Goal: Task Accomplishment & Management: Manage account settings

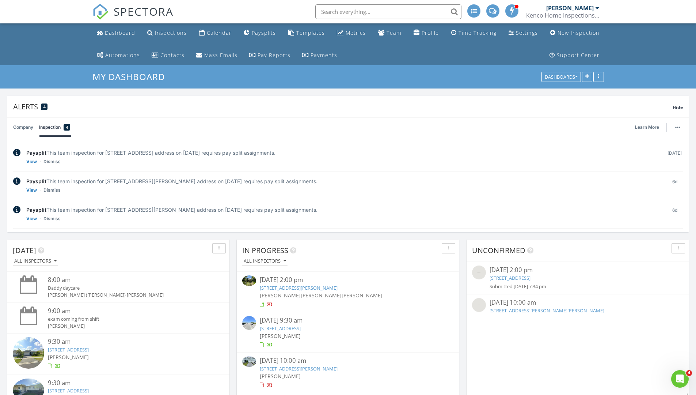
click at [355, 10] on input "text" at bounding box center [388, 11] width 146 height 15
click at [248, 0] on div "SPECTORA Kenneth Dolin Kenco Home Inspections Inc. Role: Inspector Change Role …" at bounding box center [348, 11] width 512 height 23
click at [271, 56] on div "Pay Reports" at bounding box center [274, 55] width 33 height 7
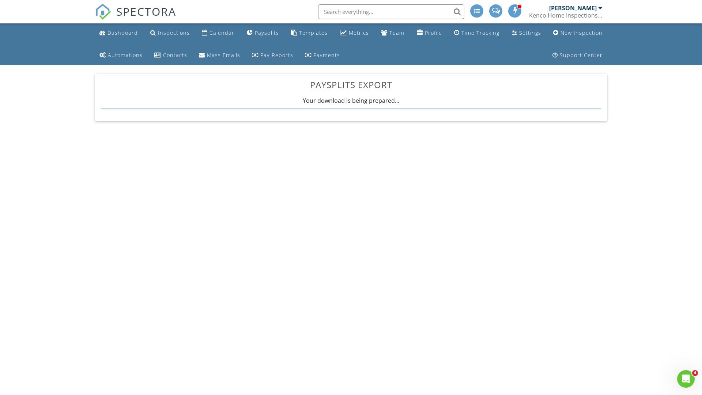
click at [471, 169] on body "SPECTORA [PERSON_NAME] Kenco Home Inspections Inc. Role: Inspector Change Role …" at bounding box center [351, 194] width 702 height 389
click at [354, 113] on div "Download File" at bounding box center [351, 114] width 72 height 13
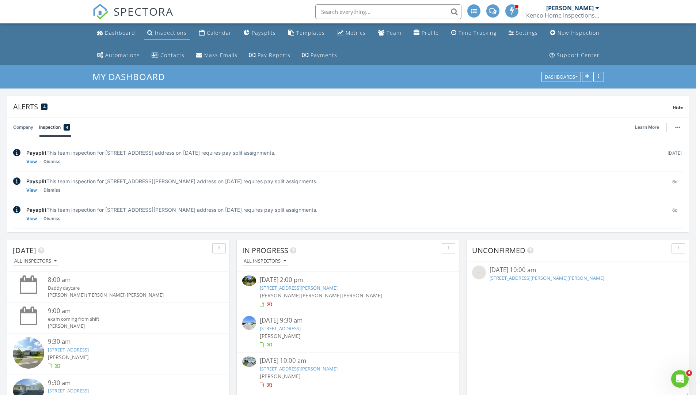
click at [171, 32] on div "Inspections" at bounding box center [171, 32] width 32 height 7
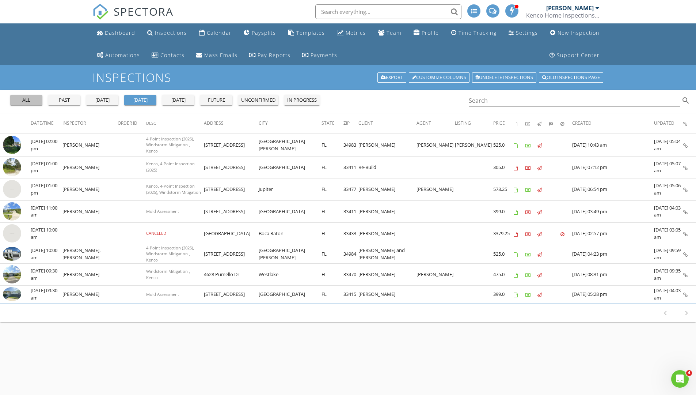
click at [28, 99] on div "all" at bounding box center [26, 99] width 26 height 7
